Goal: Check status: Check status

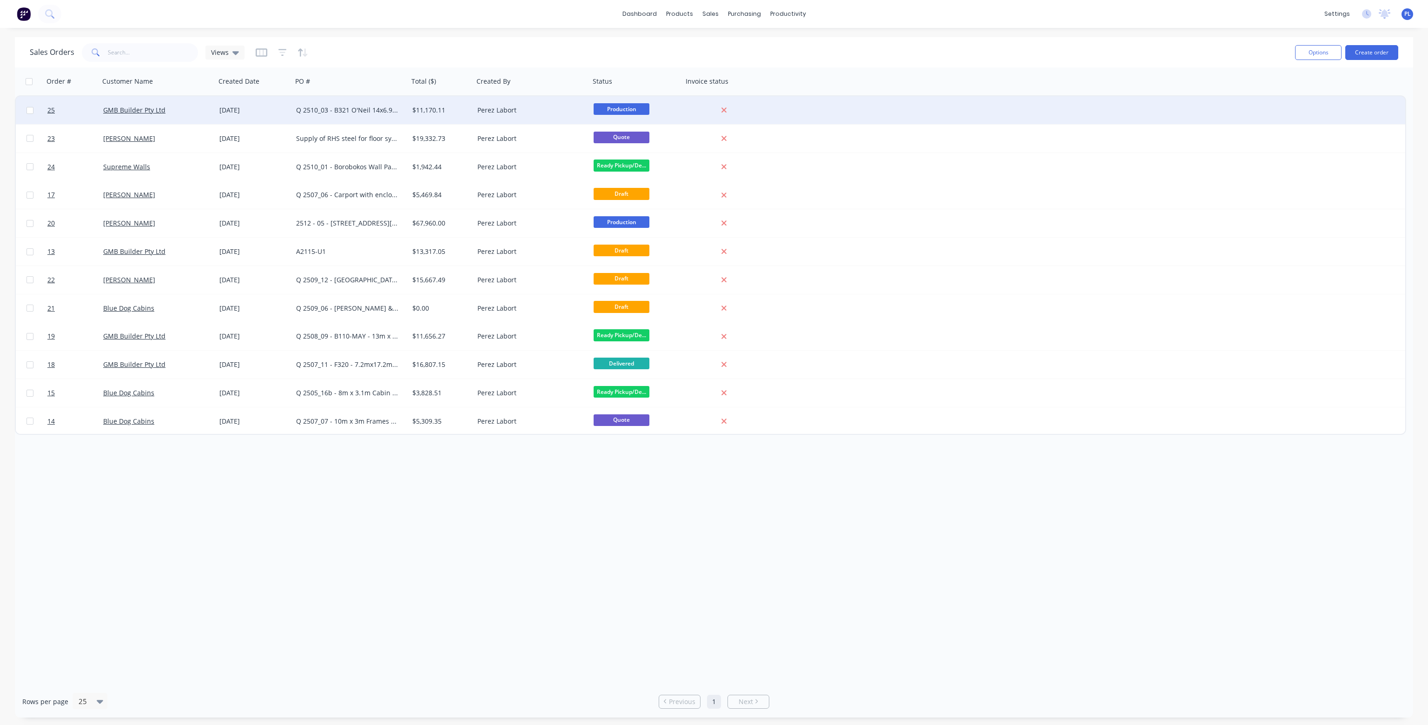
click at [313, 108] on div "Q 2510_03 - B321 O'Neil 14x6.9m split cabin" at bounding box center [347, 110] width 103 height 9
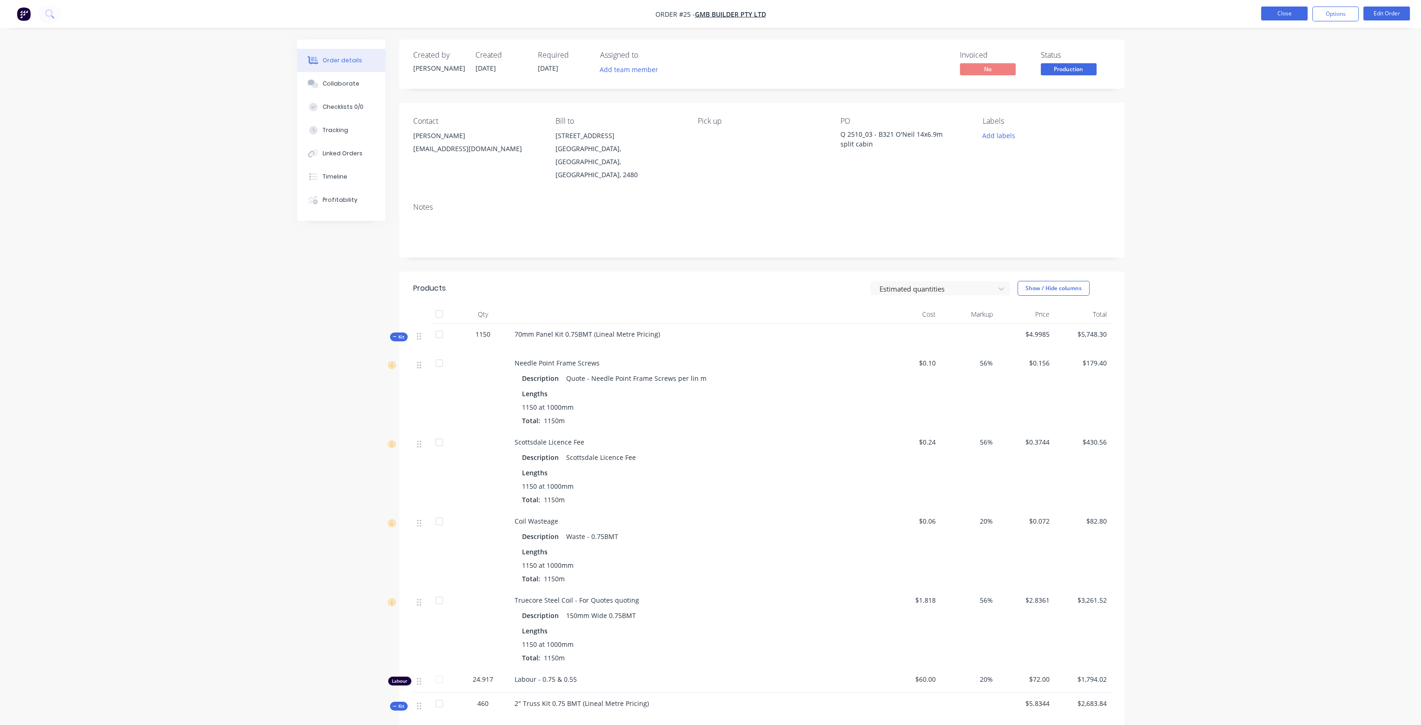
click at [1285, 14] on button "Close" at bounding box center [1284, 14] width 46 height 14
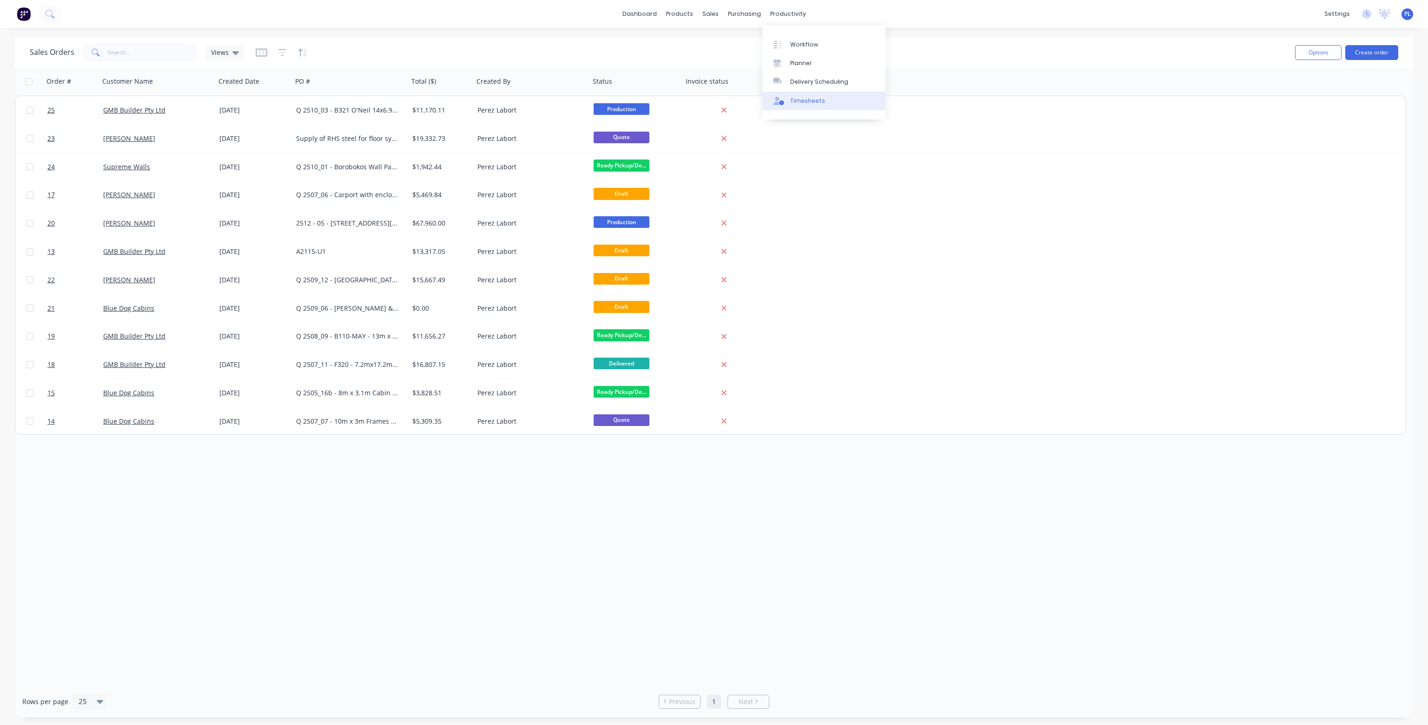
click at [812, 97] on div "Timesheets" at bounding box center [807, 101] width 35 height 8
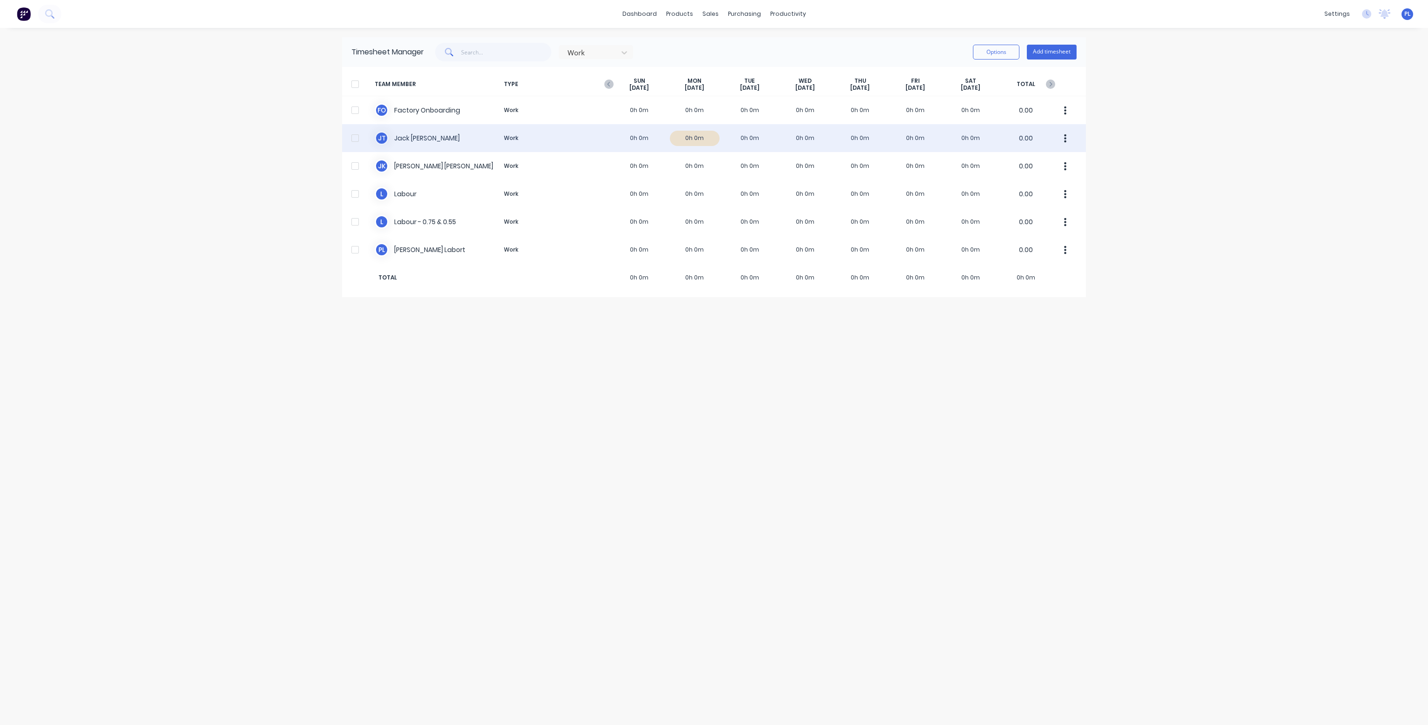
click at [710, 137] on div "[PERSON_NAME] [PERSON_NAME] Work 0h 0m 0h 0m 0h 0m 0h 0m 0h 0m 0h 0m 0h 0m 0.00" at bounding box center [714, 138] width 744 height 28
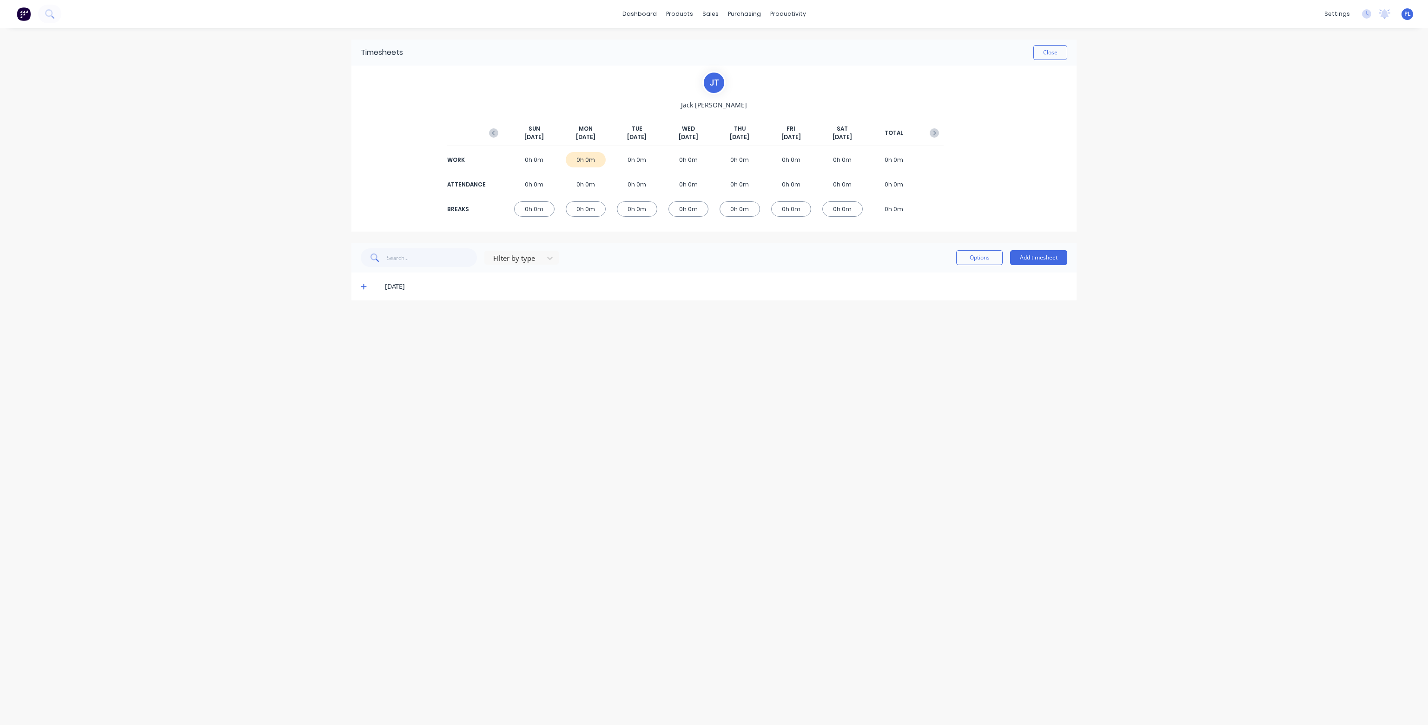
click at [364, 286] on icon at bounding box center [364, 287] width 6 height 6
click at [1054, 51] on button "Close" at bounding box center [1050, 52] width 34 height 15
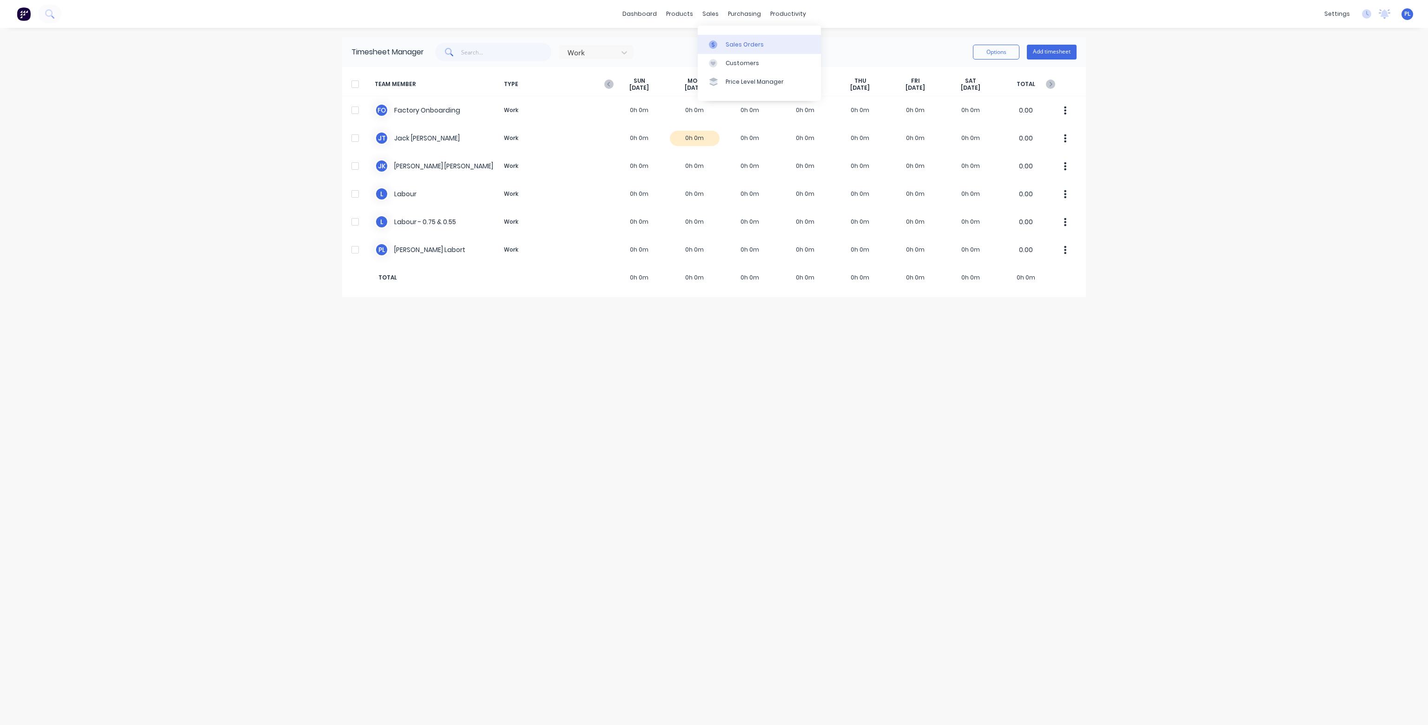
click at [736, 41] on div "Sales Orders" at bounding box center [745, 44] width 38 height 8
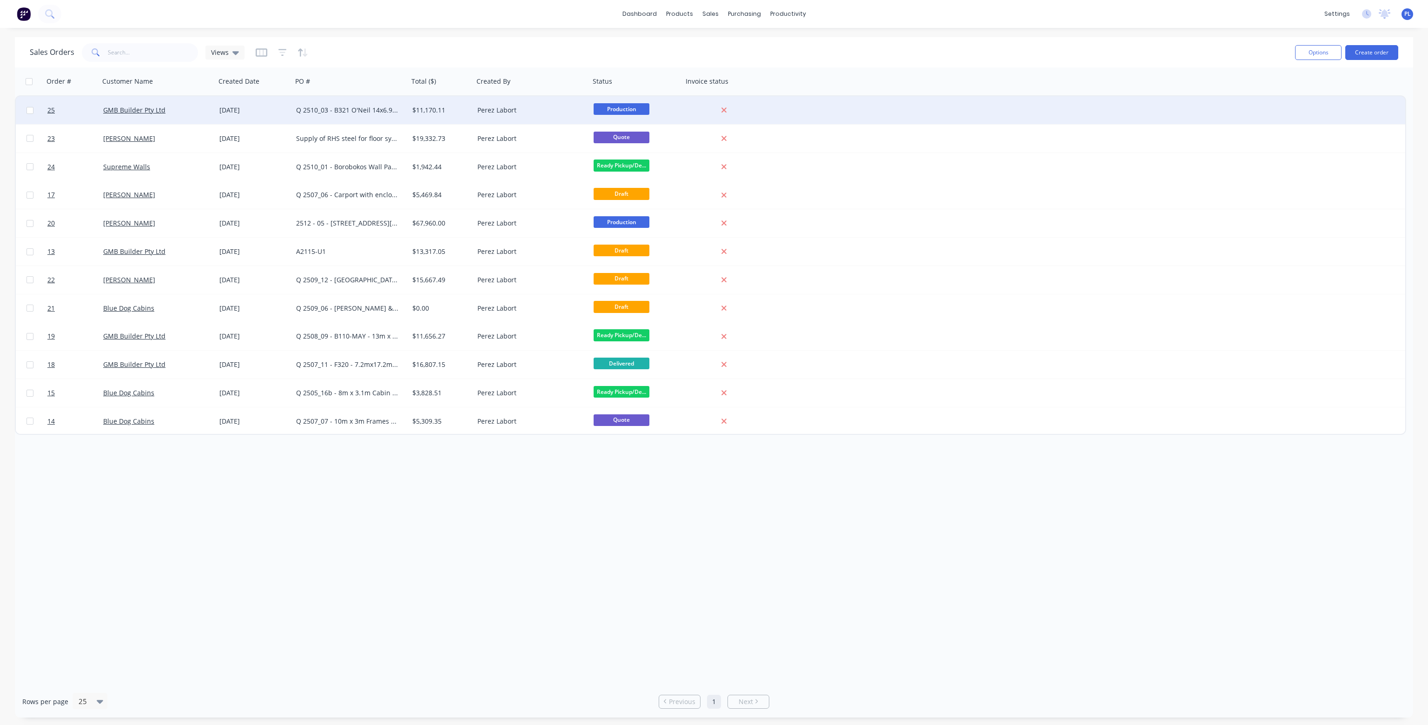
click at [333, 106] on div "Q 2510_03 - B321 O'Neil 14x6.9m split cabin" at bounding box center [347, 110] width 103 height 9
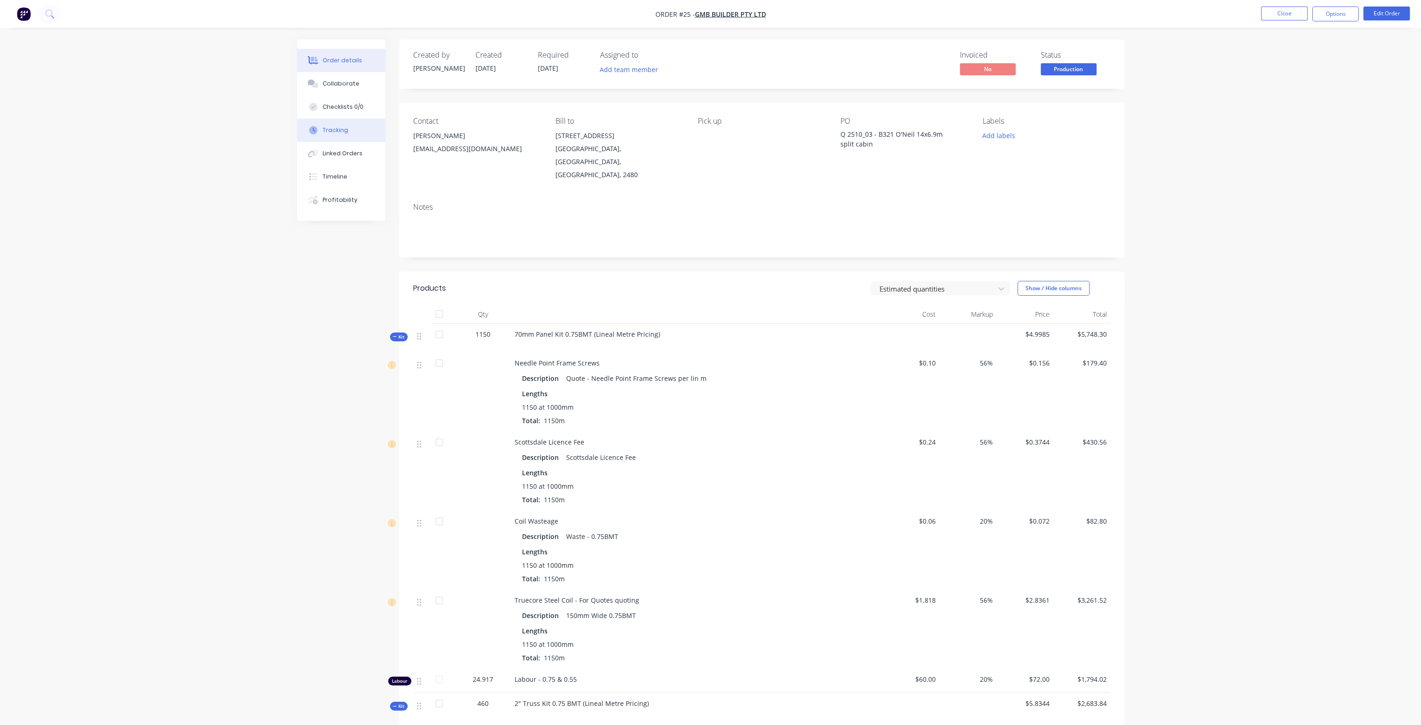
click at [340, 126] on div "Tracking" at bounding box center [336, 130] width 26 height 8
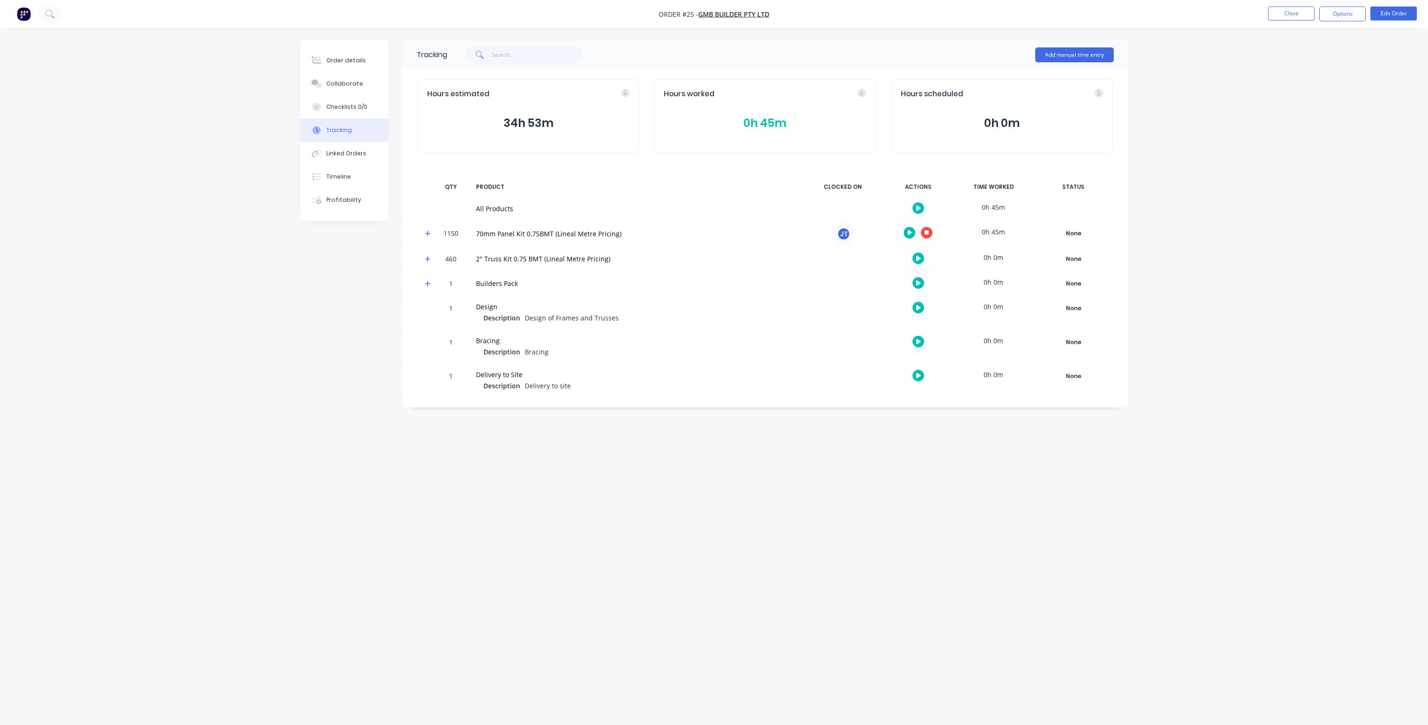
click at [430, 258] on icon at bounding box center [428, 259] width 6 height 6
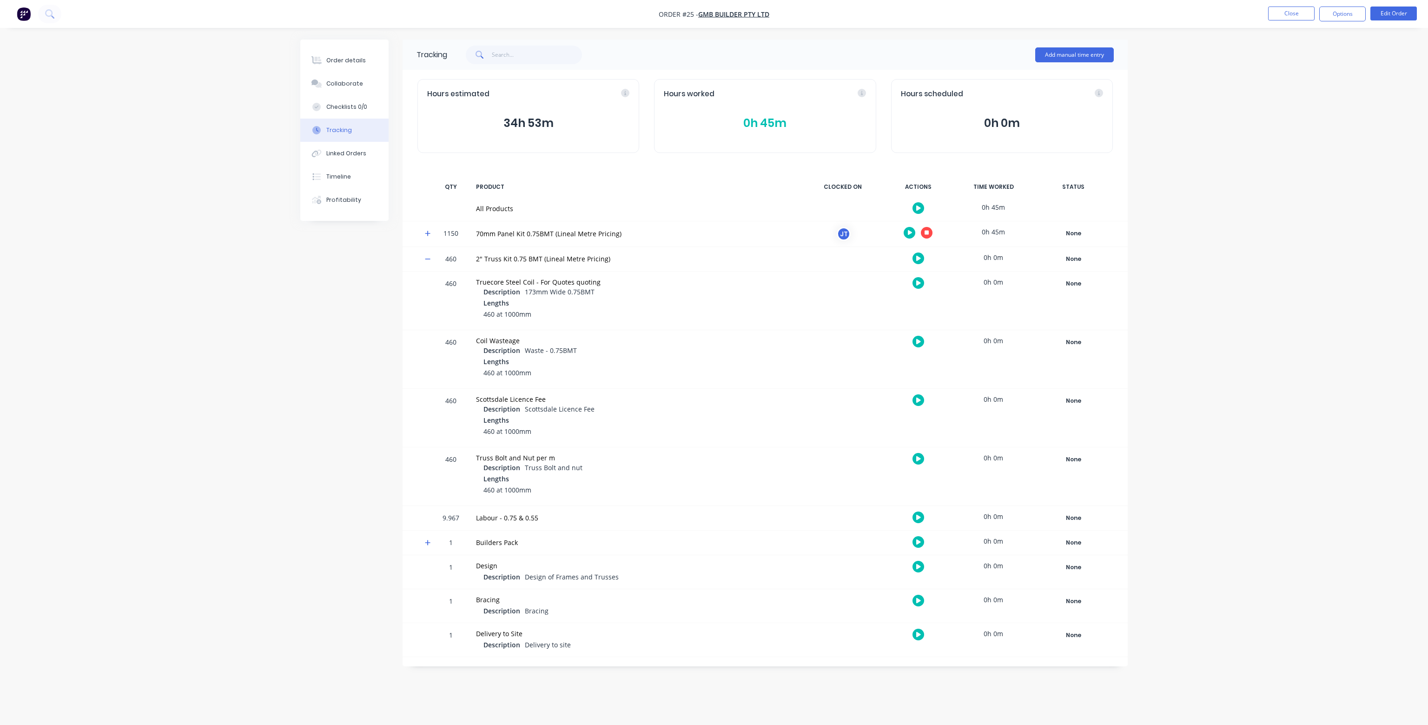
click at [428, 233] on icon at bounding box center [428, 234] width 6 height 6
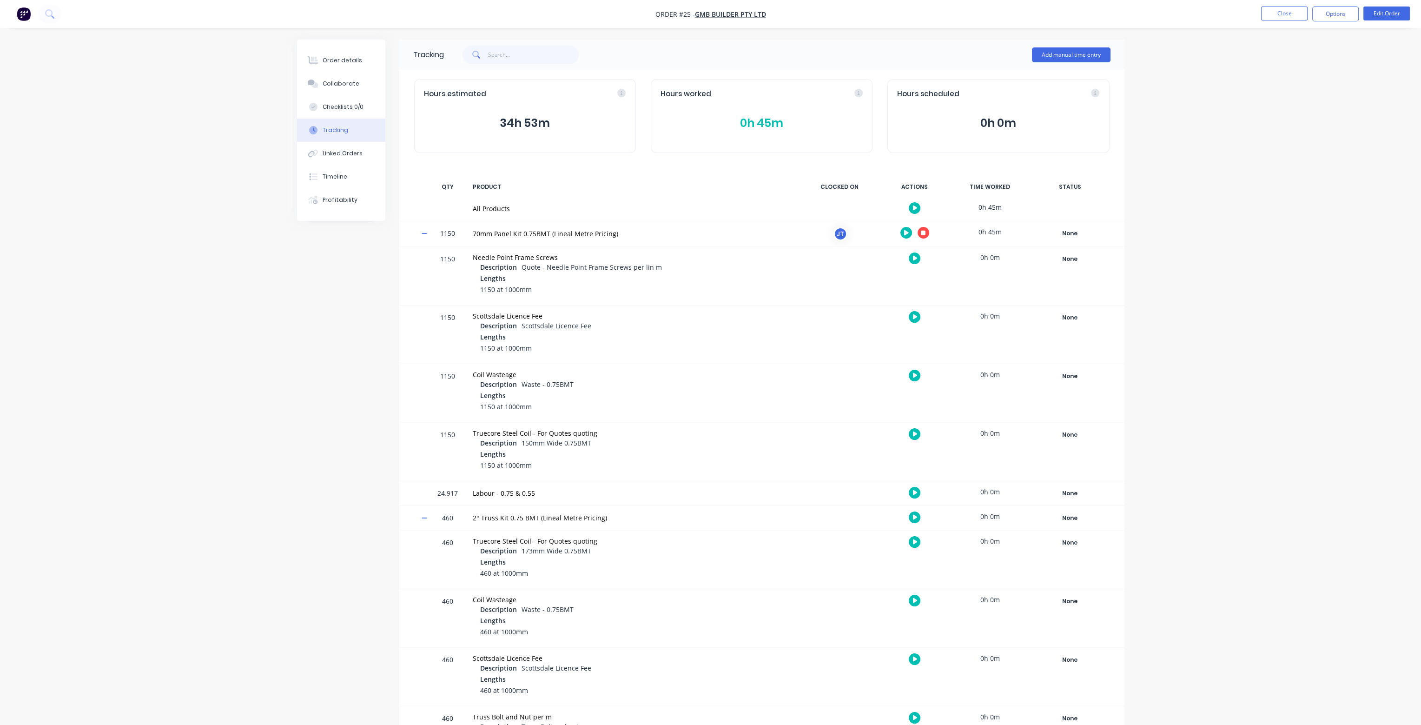
click at [425, 233] on icon at bounding box center [425, 233] width 6 height 1
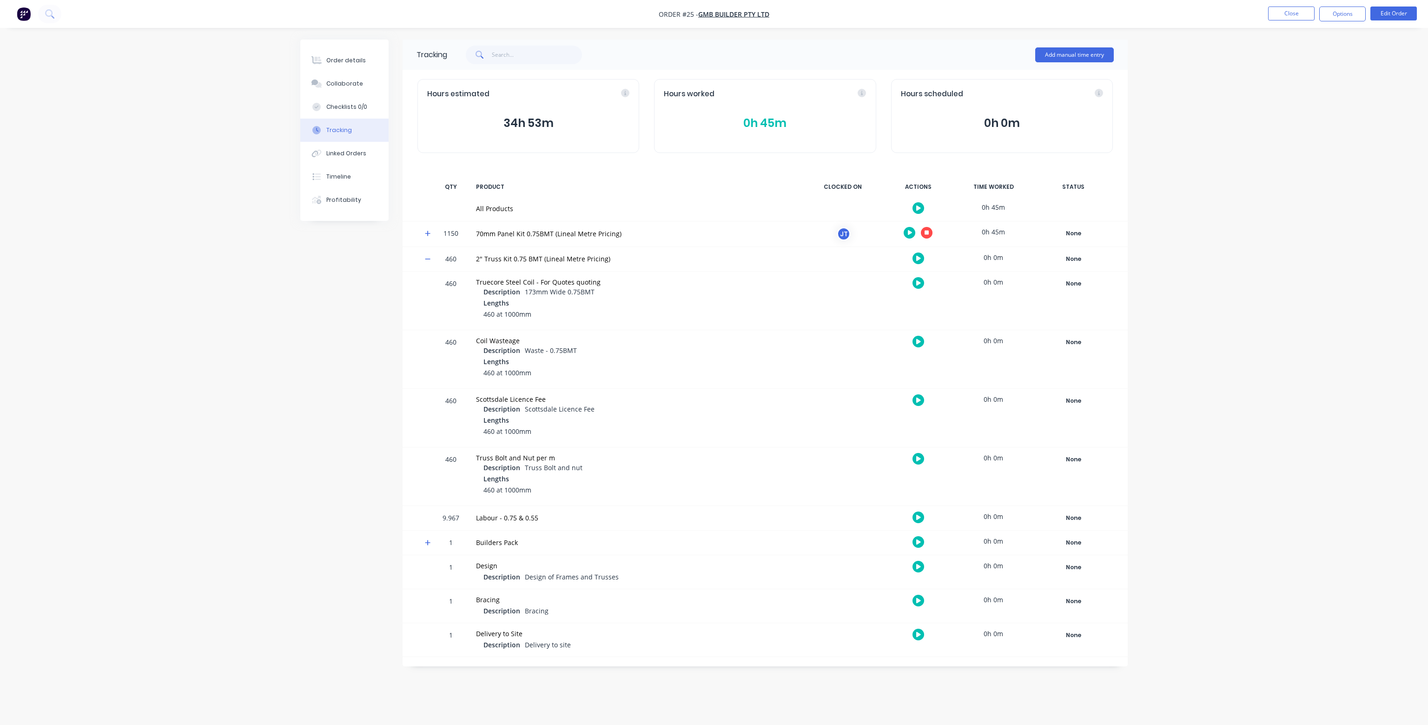
click at [426, 256] on icon at bounding box center [428, 259] width 6 height 7
